Goal: Information Seeking & Learning: Check status

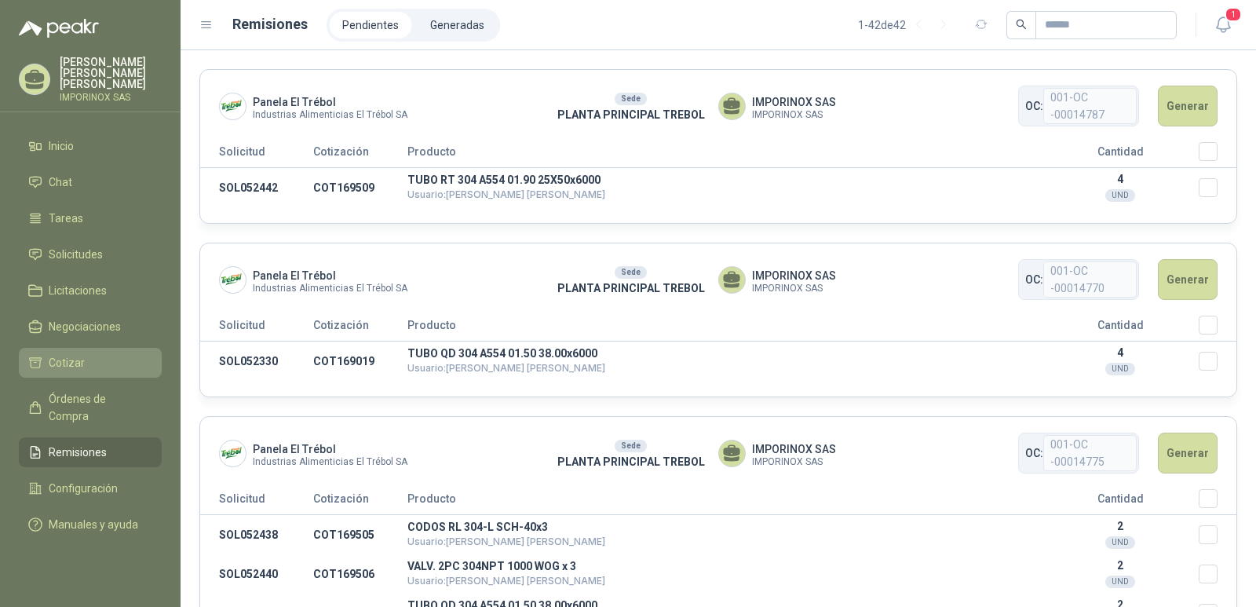
click at [56, 354] on span "Cotizar" at bounding box center [67, 362] width 36 height 17
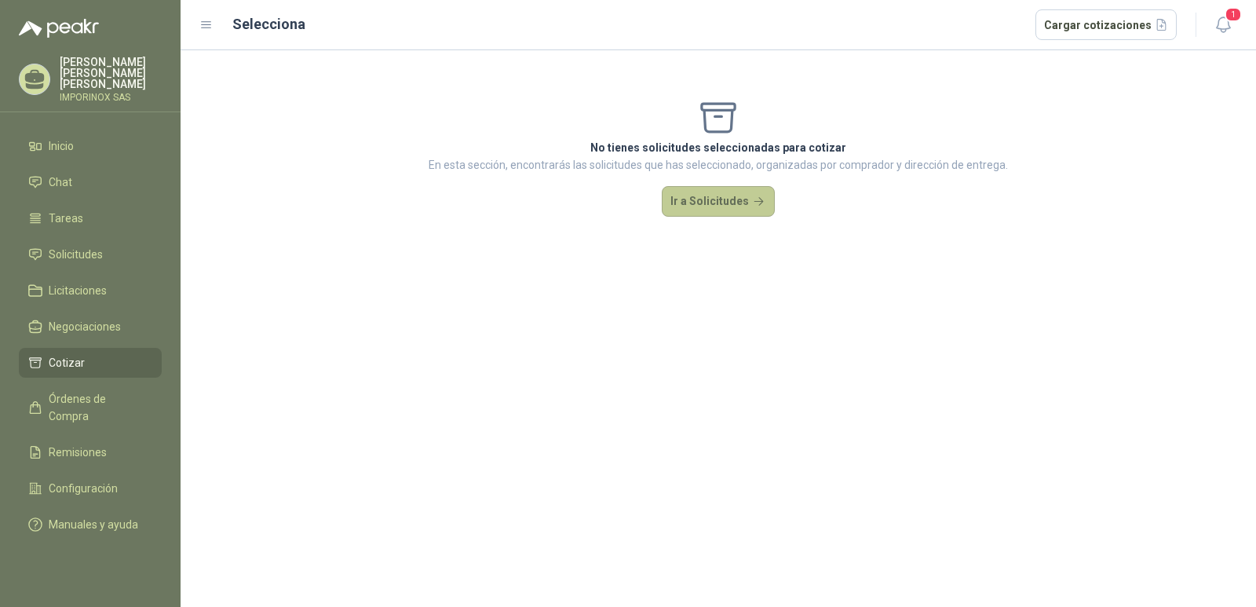
click at [727, 198] on button "Ir a Solicitudes" at bounding box center [718, 201] width 113 height 31
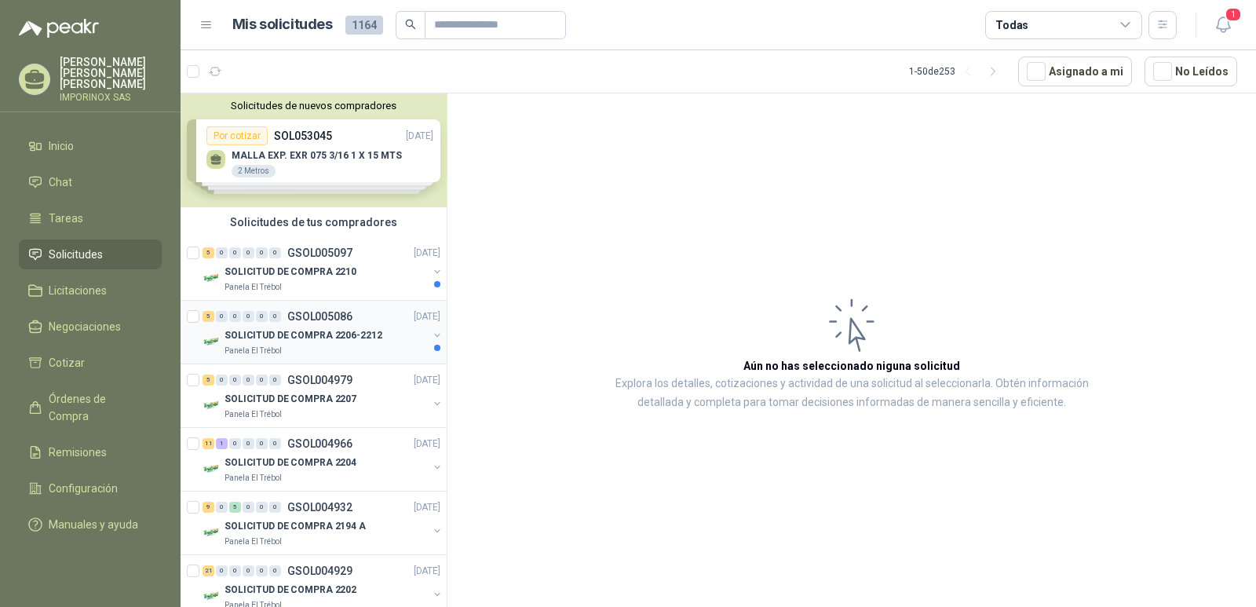
click at [277, 330] on p "SOLICITUD DE COMPRA 2206-2212" at bounding box center [303, 335] width 158 height 15
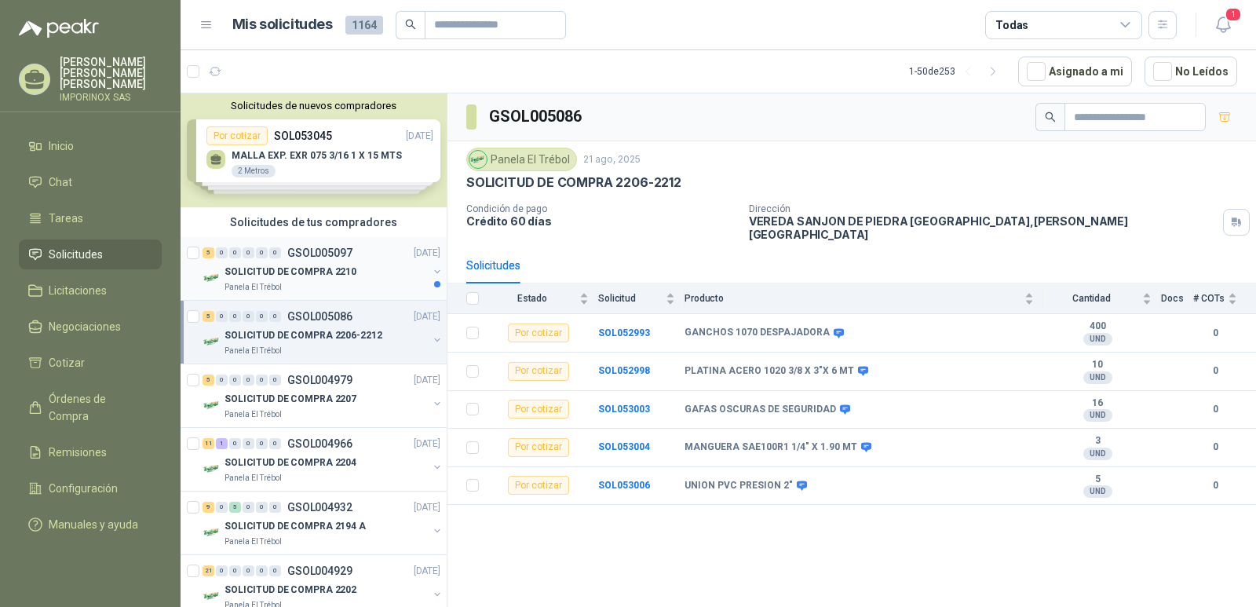
click at [292, 265] on p "SOLICITUD DE COMPRA 2210" at bounding box center [290, 271] width 132 height 15
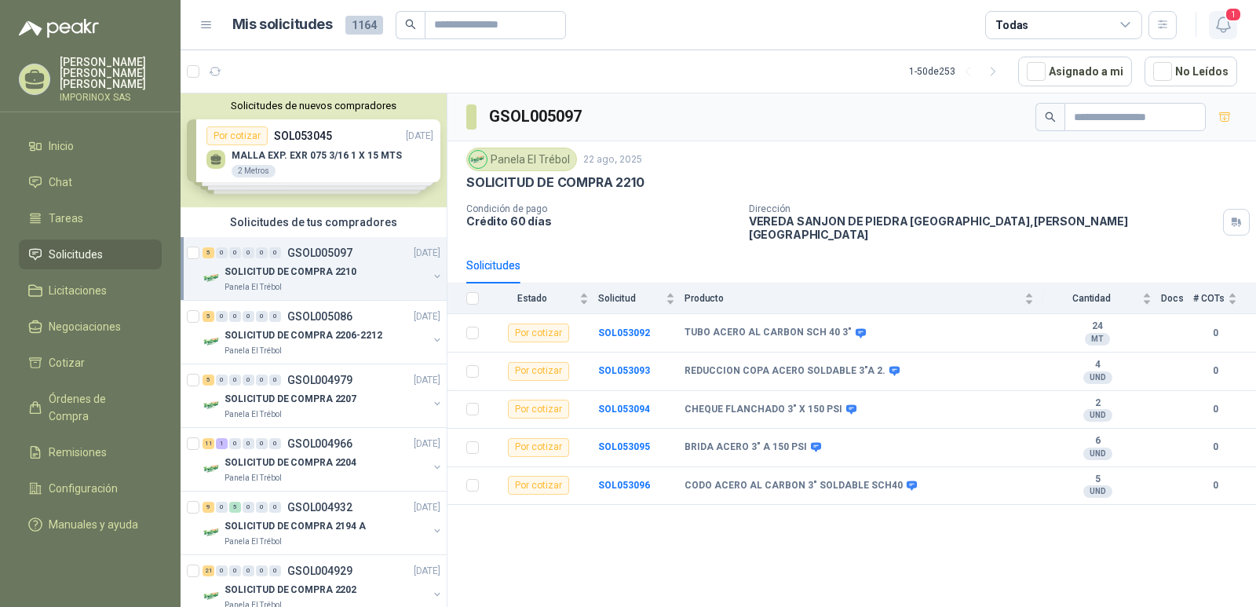
click at [1237, 14] on span "1" at bounding box center [1232, 14] width 17 height 15
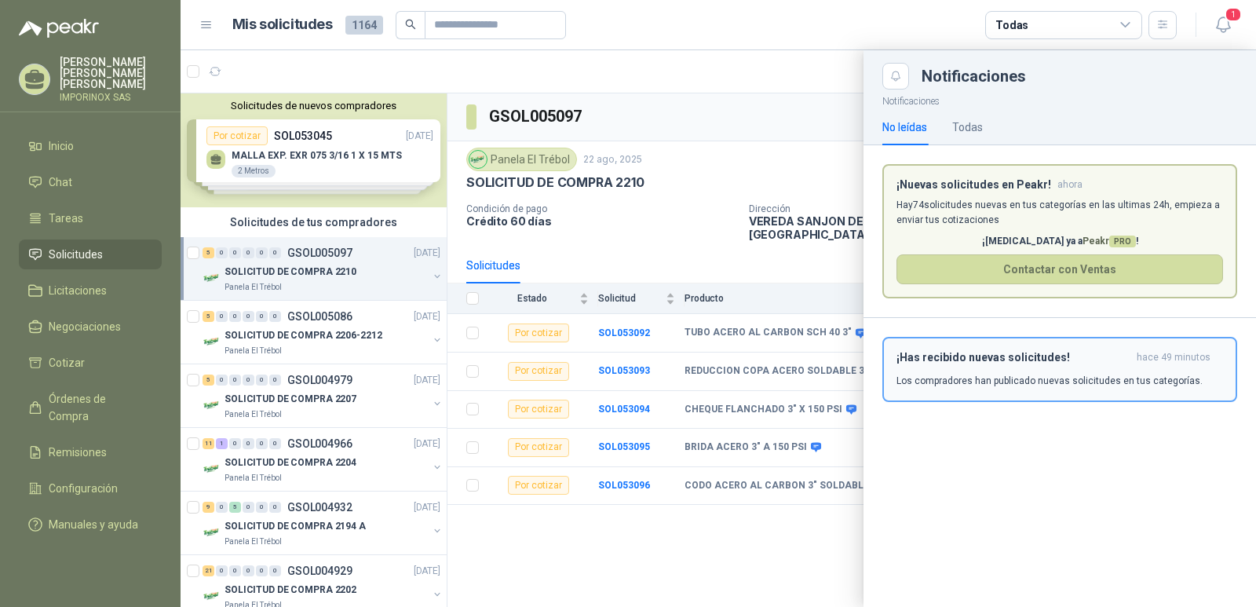
click at [1085, 382] on p "Los compradores han publicado nuevas solicitudes en tus categorías." at bounding box center [1049, 381] width 306 height 14
